Goal: Consume media (video, audio)

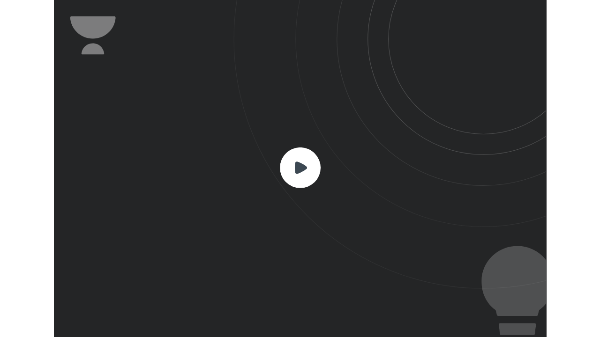
scroll to position [311, 453]
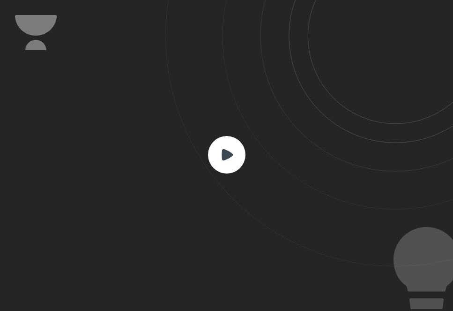
click at [218, 157] on rect at bounding box center [226, 154] width 37 height 37
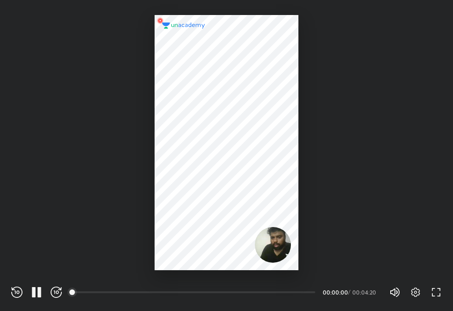
click at [218, 157] on div at bounding box center [226, 142] width 143 height 255
click at [432, 293] on icon "button" at bounding box center [436, 291] width 11 height 11
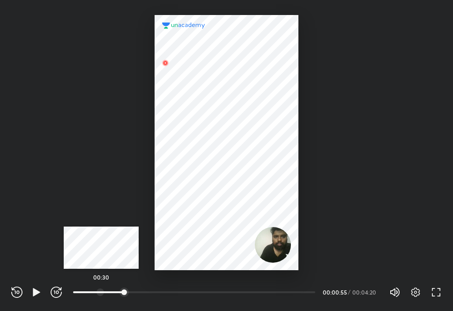
drag, startPoint x: 101, startPoint y: 287, endPoint x: 77, endPoint y: 281, distance: 25.1
click at [77, 286] on div "00:30" at bounding box center [198, 291] width 250 height 11
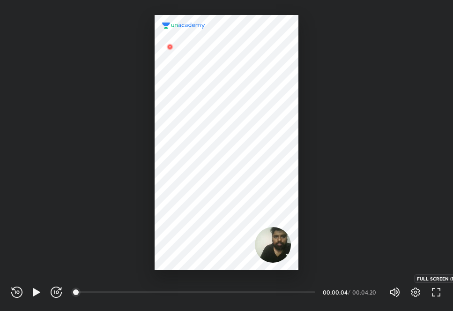
click at [438, 291] on icon "button" at bounding box center [436, 291] width 11 height 11
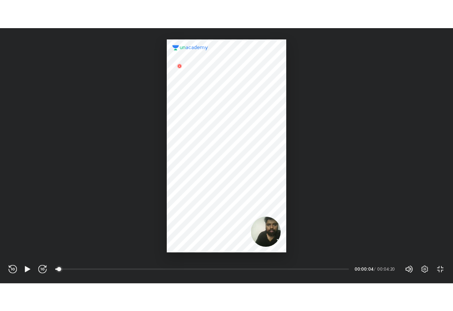
scroll to position [337, 600]
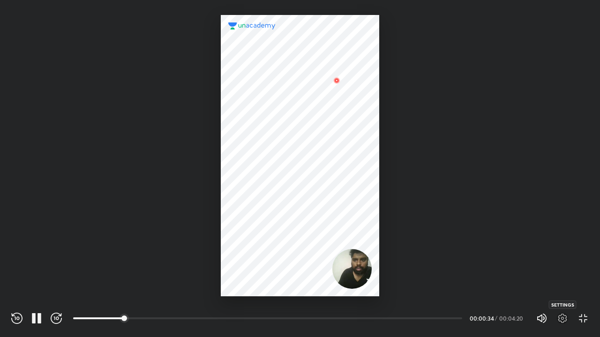
click at [453, 310] on icon "button" at bounding box center [562, 318] width 9 height 9
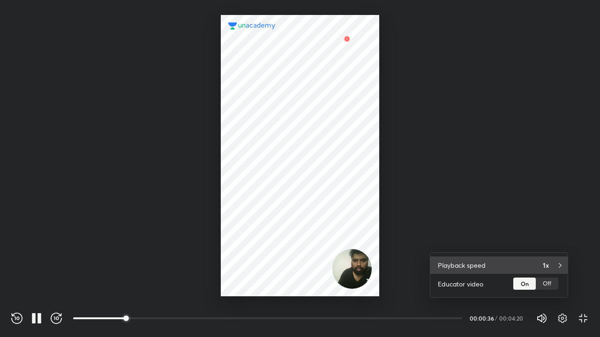
click at [453, 264] on div "Playback speed 1x" at bounding box center [498, 265] width 137 height 17
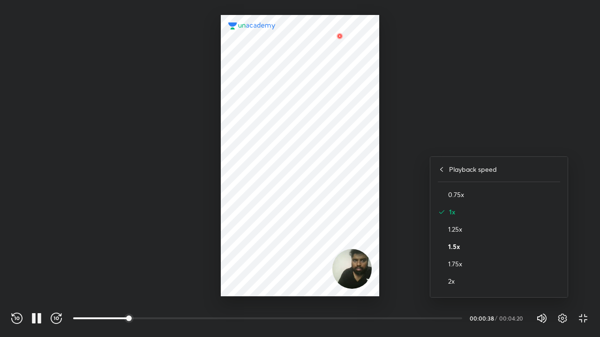
click at [453, 245] on h4 "1.5x" at bounding box center [504, 247] width 112 height 10
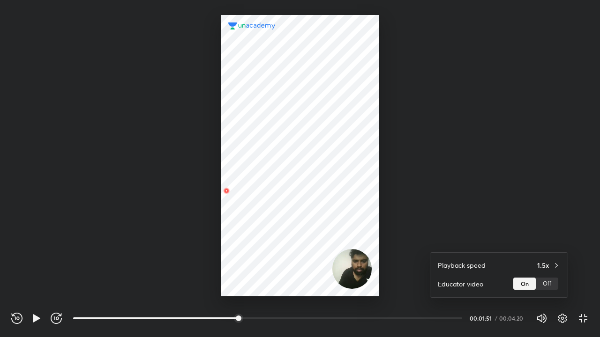
click at [453, 147] on div at bounding box center [300, 168] width 600 height 337
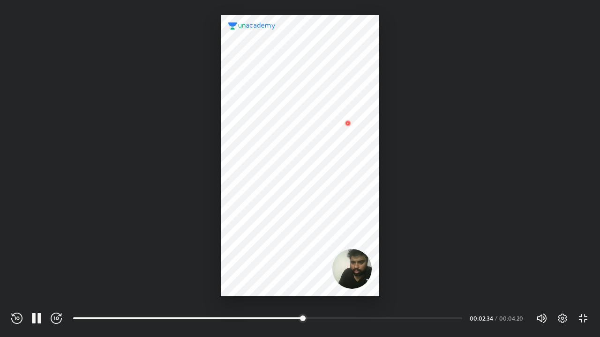
click at [415, 217] on div at bounding box center [300, 148] width 600 height 297
click at [273, 310] on div "02:14" at bounding box center [267, 318] width 389 height 9
click at [252, 310] on div at bounding box center [250, 318] width 7 height 7
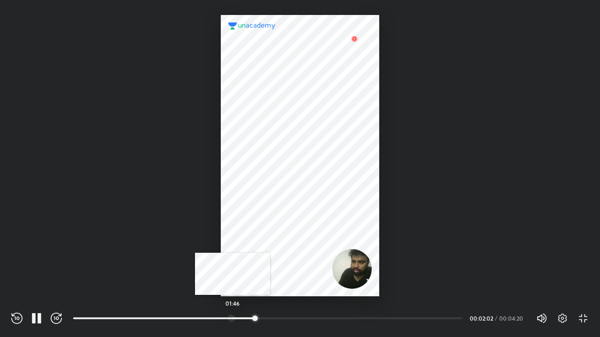
click at [232, 310] on div at bounding box center [231, 318] width 7 height 7
click at [310, 234] on div at bounding box center [300, 156] width 158 height 282
click at [294, 310] on div at bounding box center [293, 318] width 7 height 7
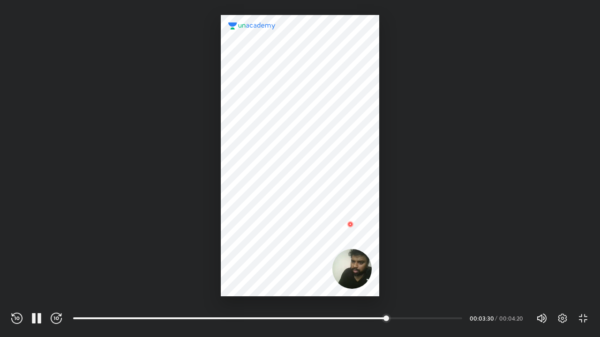
click at [397, 242] on div at bounding box center [300, 148] width 600 height 297
click at [32, 310] on icon "button" at bounding box center [34, 318] width 4 height 10
click at [32, 310] on icon "button" at bounding box center [36, 318] width 11 height 11
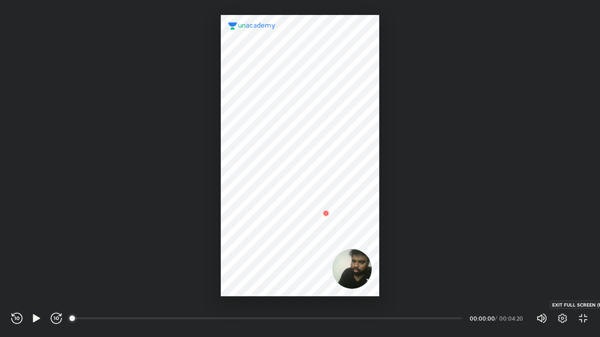
click at [453, 310] on icon "button" at bounding box center [582, 318] width 11 height 11
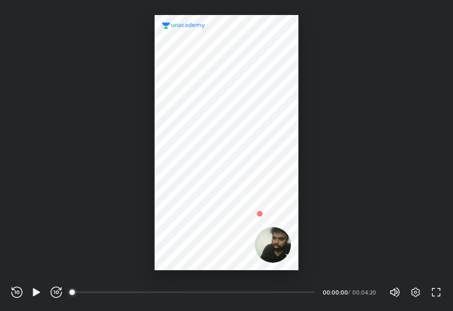
scroll to position [311, 453]
click at [237, 290] on div at bounding box center [235, 291] width 7 height 7
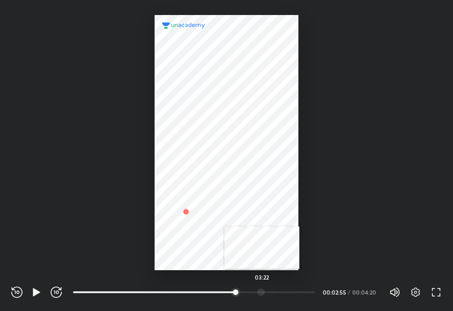
click at [262, 290] on div at bounding box center [260, 291] width 7 height 7
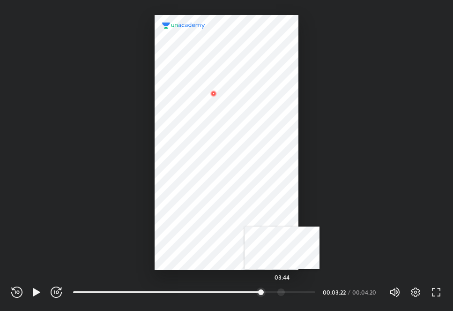
click at [282, 292] on div at bounding box center [280, 291] width 7 height 7
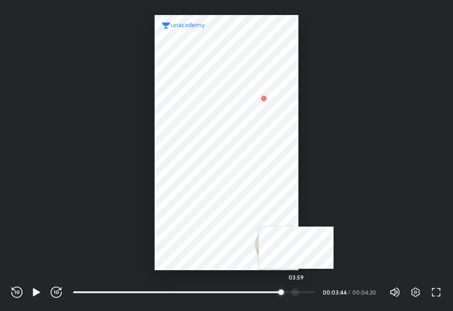
click at [296, 296] on div "03:59" at bounding box center [194, 291] width 242 height 9
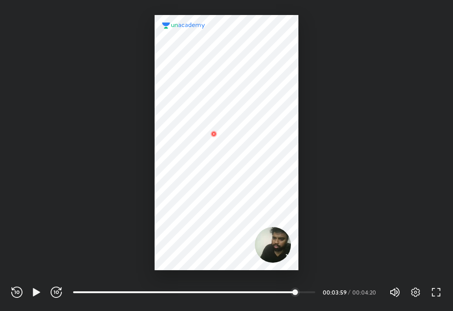
click at [270, 286] on div "04:07" at bounding box center [198, 291] width 250 height 11
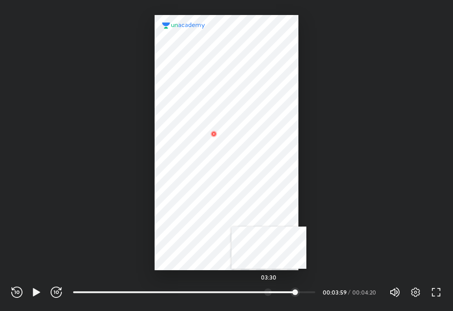
click at [269, 290] on div at bounding box center [267, 291] width 7 height 7
